Goal: Transaction & Acquisition: Purchase product/service

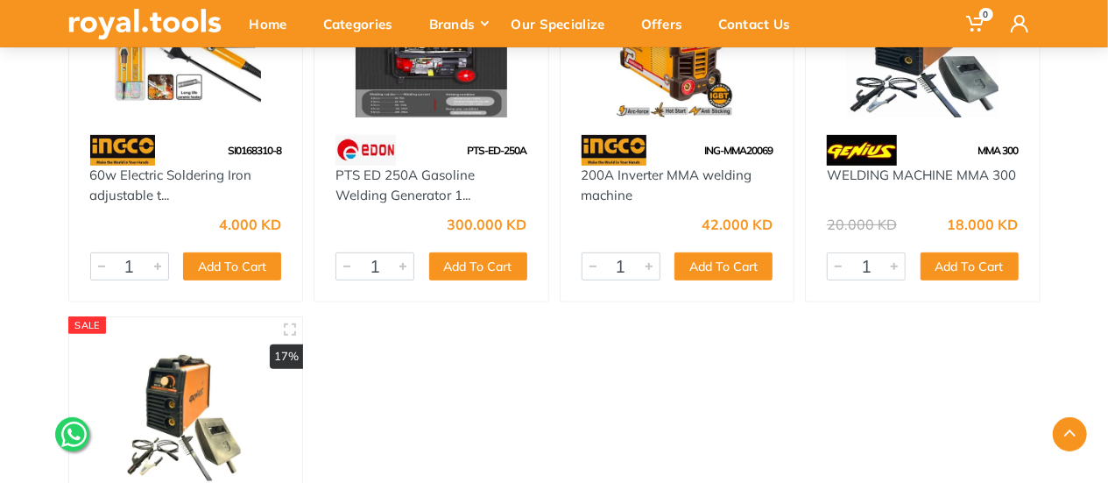
scroll to position [10251, 0]
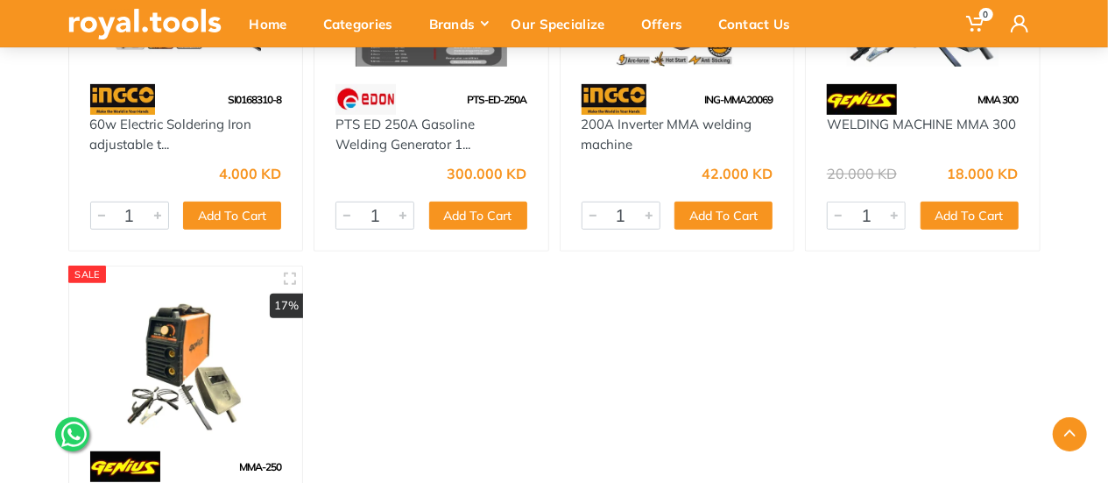
scroll to position [10338, 0]
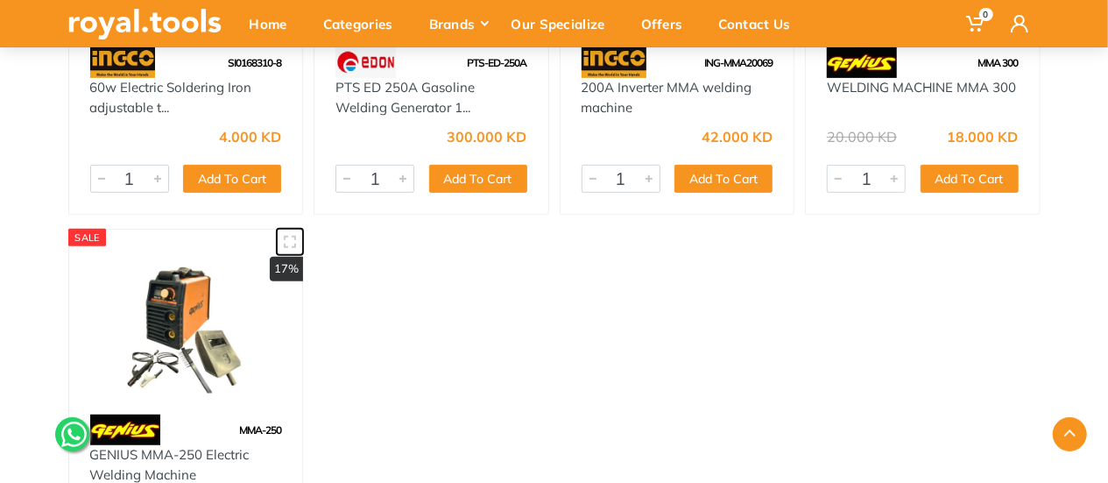
click at [285, 246] on use "button" at bounding box center [290, 242] width 12 height 12
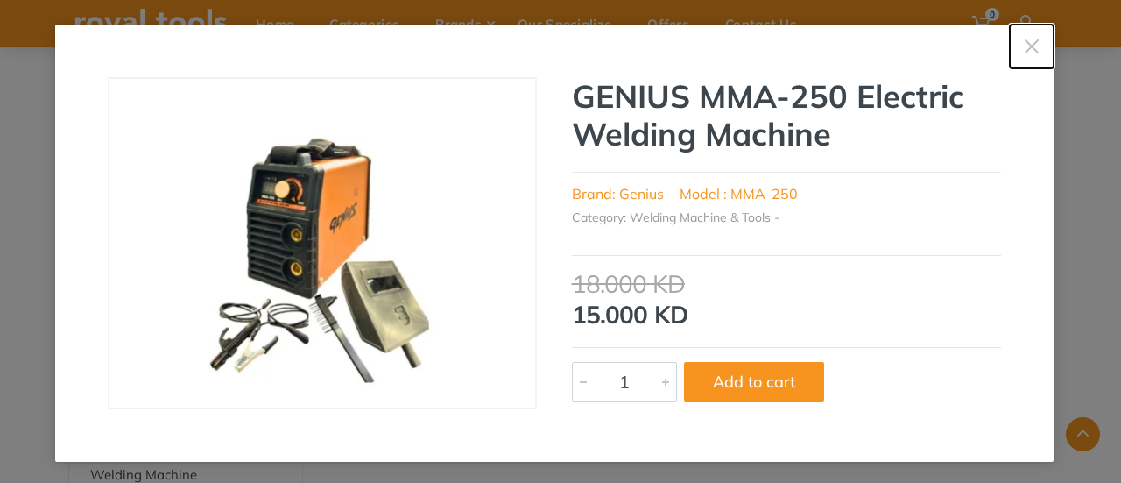
click at [1023, 46] on icon "button" at bounding box center [1032, 47] width 18 height 18
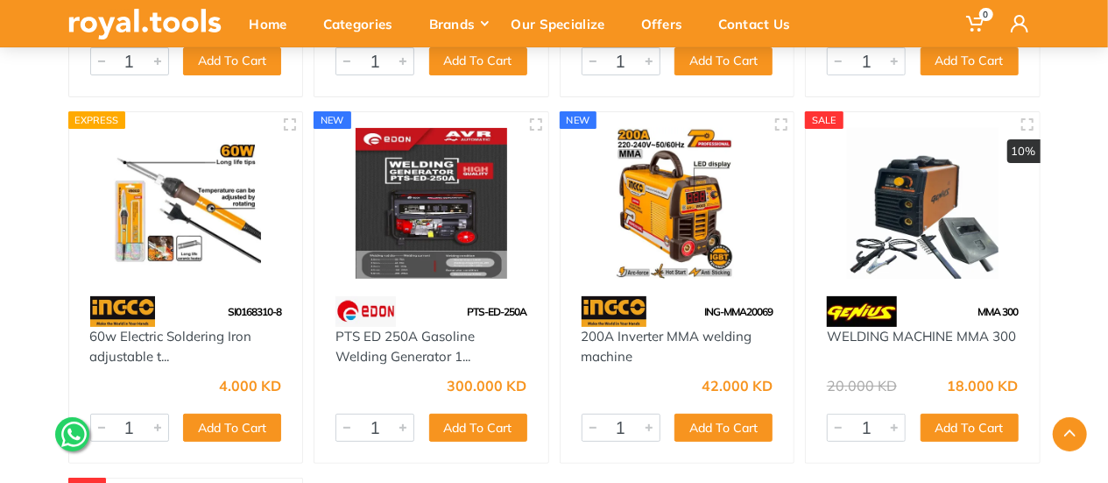
scroll to position [10075, 0]
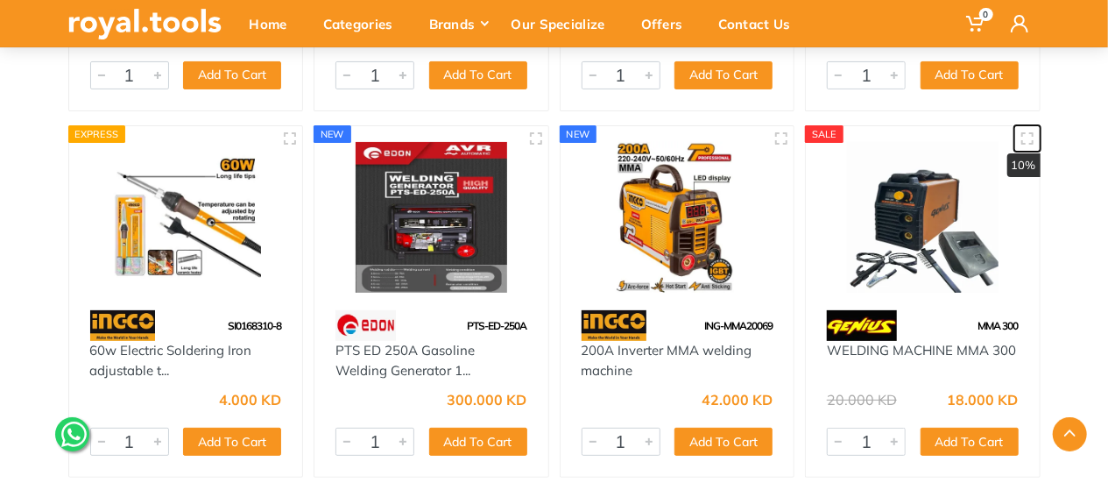
click at [1029, 137] on icon "button" at bounding box center [1028, 138] width 14 height 14
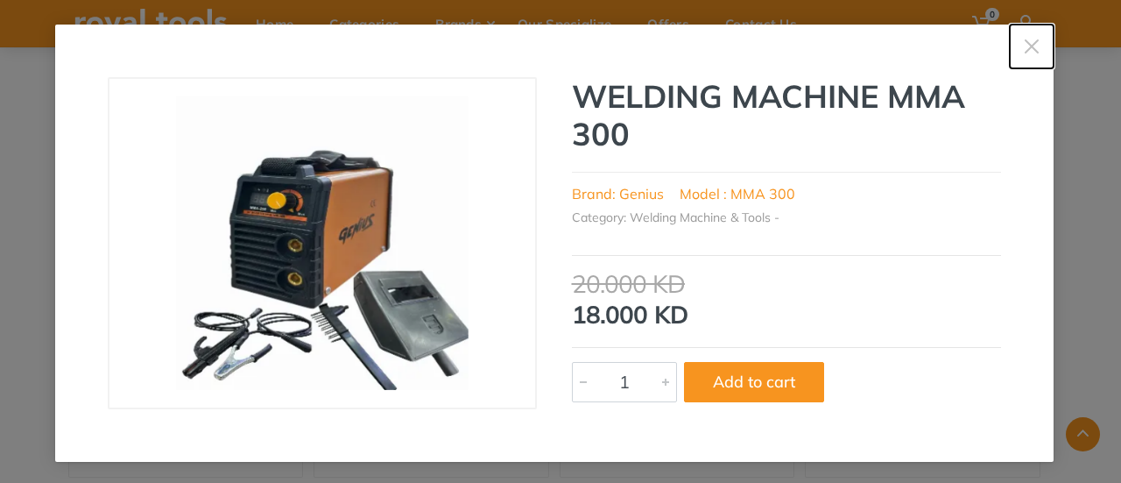
click at [1024, 47] on use "button" at bounding box center [1031, 46] width 14 height 14
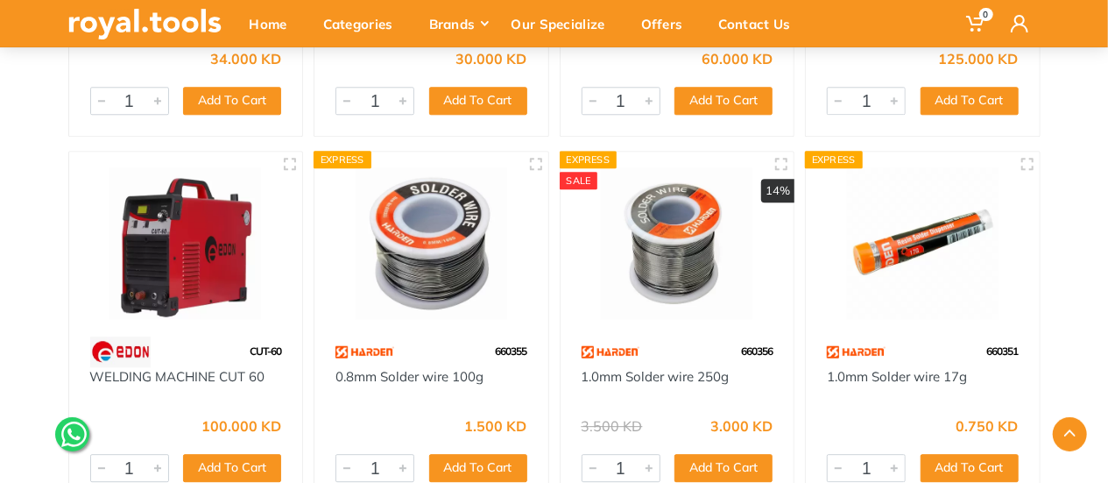
scroll to position [8936, 0]
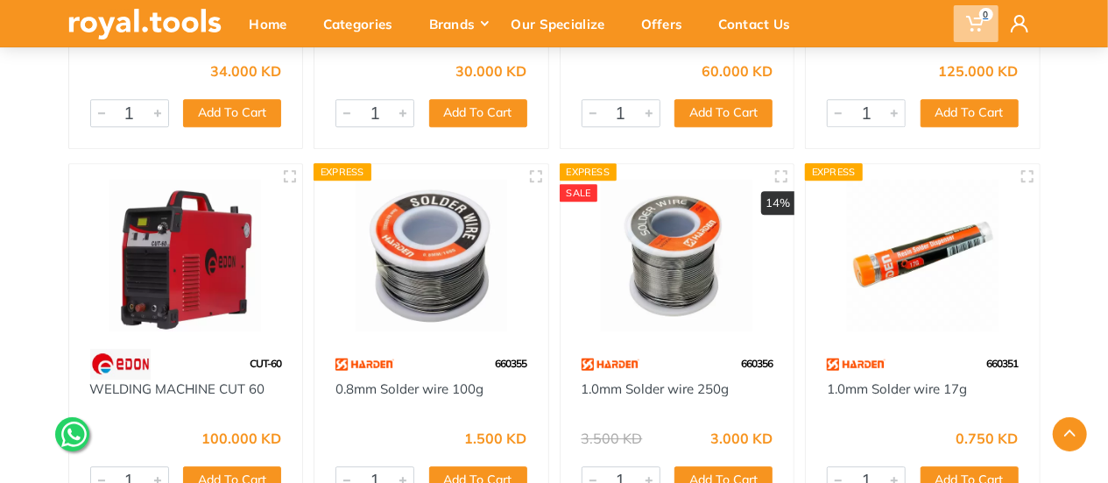
click at [991, 22] on span "0" at bounding box center [976, 23] width 45 height 37
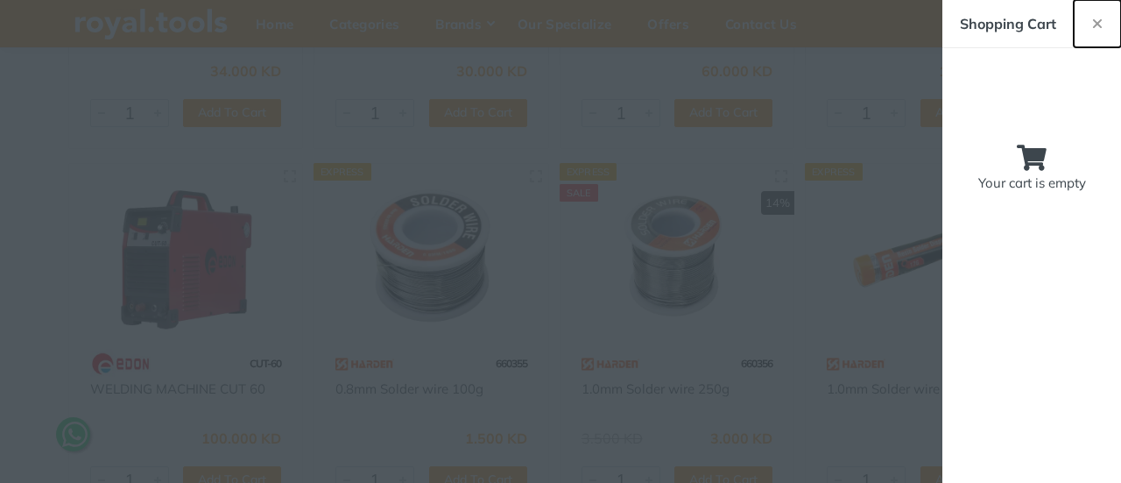
click at [1090, 18] on button "button" at bounding box center [1097, 23] width 47 height 47
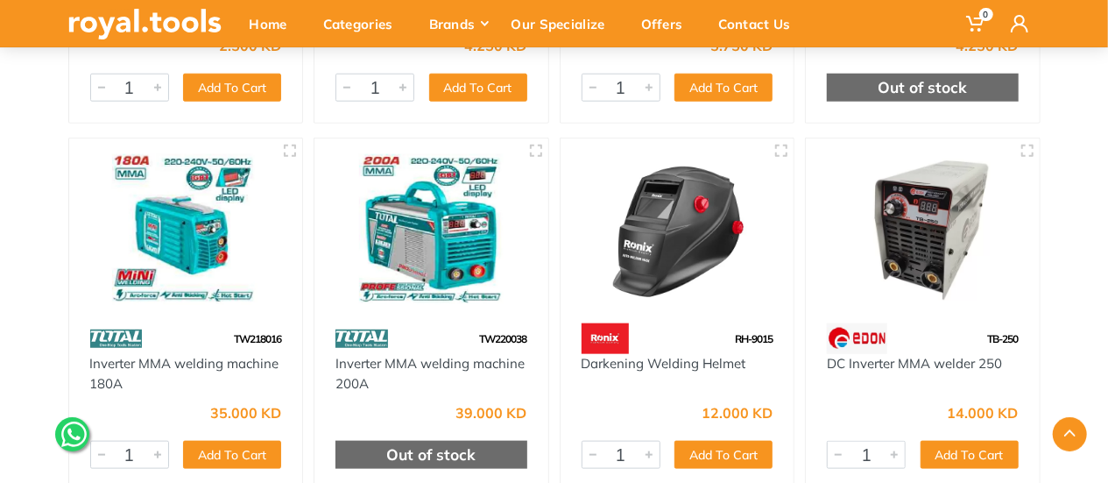
scroll to position [7447, 0]
